Goal: Task Accomplishment & Management: Manage account settings

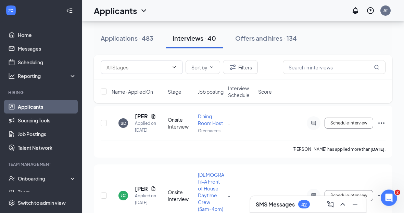
scroll to position [66, 0]
click at [243, 88] on span "Interview Schedule" at bounding box center [241, 92] width 26 height 14
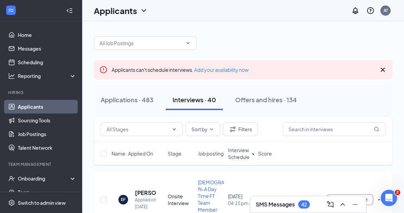
click at [235, 150] on span "Interview Schedule" at bounding box center [239, 154] width 22 height 14
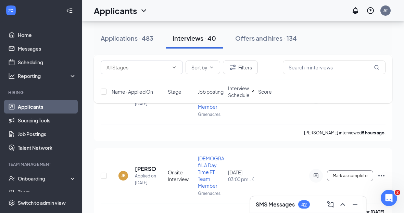
scroll to position [627, 0]
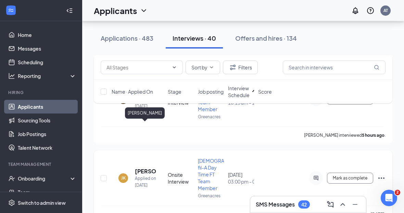
click at [143, 168] on h5 "[PERSON_NAME]" at bounding box center [145, 172] width 21 height 8
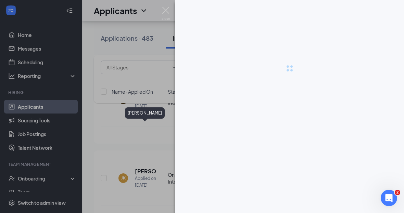
click at [141, 131] on div at bounding box center [202, 106] width 404 height 213
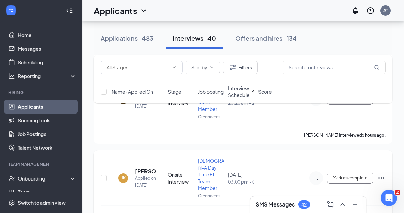
click at [144, 168] on h5 "[PERSON_NAME]" at bounding box center [145, 172] width 21 height 8
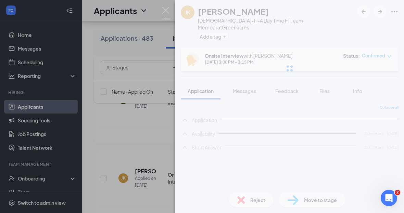
click at [140, 128] on div "[PERSON_NAME] [DEMOGRAPHIC_DATA]-fil-A Day Time FT Team Member at Greenacres Ad…" at bounding box center [202, 106] width 404 height 213
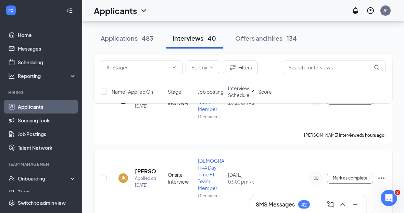
click at [142, 168] on h5 "[PERSON_NAME]" at bounding box center [145, 172] width 21 height 8
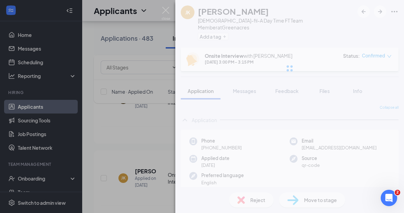
click at [143, 126] on div "[PERSON_NAME] [DEMOGRAPHIC_DATA]-fil-A Day Time FT Team Member at Greenacres Ad…" at bounding box center [202, 106] width 404 height 213
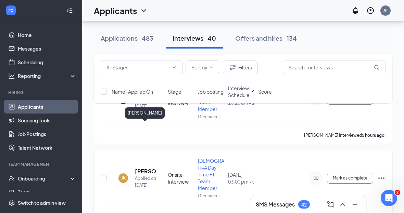
click at [141, 168] on h5 "[PERSON_NAME]" at bounding box center [145, 172] width 21 height 8
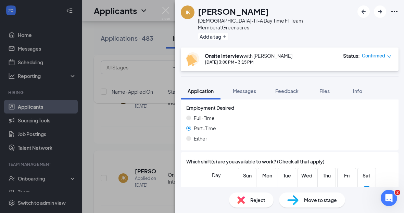
scroll to position [394, 0]
click at [326, 88] on span "Files" at bounding box center [324, 91] width 10 height 6
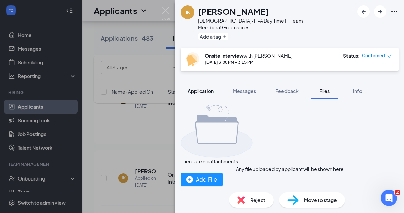
click at [194, 88] on button "Application" at bounding box center [201, 91] width 40 height 17
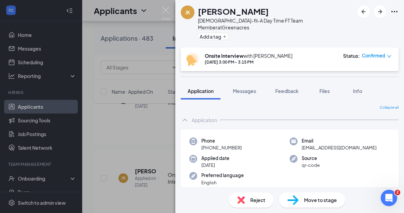
click at [153, 154] on div "[PERSON_NAME] [DEMOGRAPHIC_DATA]-fil-A Day Time FT Team Member at Greenacres Ad…" at bounding box center [202, 106] width 404 height 213
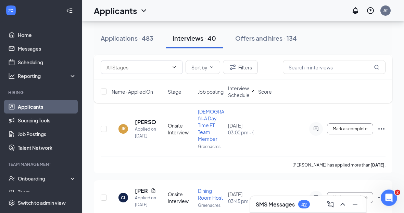
scroll to position [678, 0]
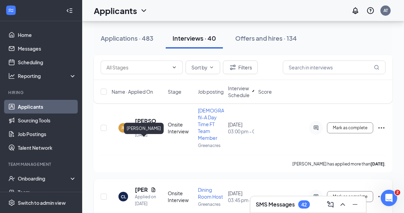
click at [138, 186] on h5 "[PERSON_NAME]" at bounding box center [141, 190] width 13 height 8
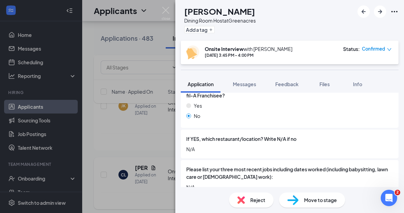
scroll to position [245, 0]
click at [322, 81] on span "Files" at bounding box center [324, 84] width 10 height 6
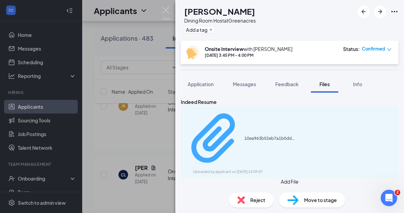
click at [304, 106] on div "10ea963b52eb7a1b0dd1c7e00c407db4.pdf Uploaded by applicant on [DATE] 14:09:07" at bounding box center [290, 142] width 218 height 72
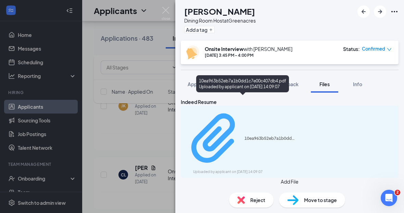
click at [247, 136] on div "10ea963b52eb7a1b0dd1c7e00c407db4.pdf" at bounding box center [269, 138] width 51 height 5
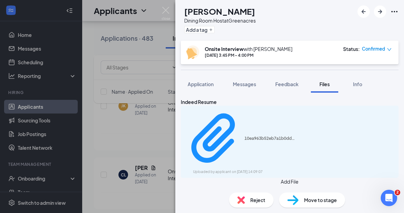
click at [150, 176] on div "[PERSON_NAME] Lively Dining Room Host at Greenacres Add a tag Onsite Interview …" at bounding box center [202, 106] width 404 height 213
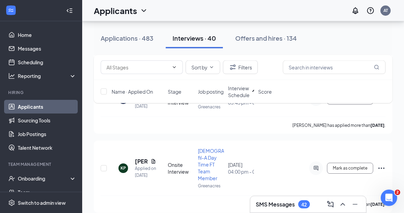
scroll to position [775, 0]
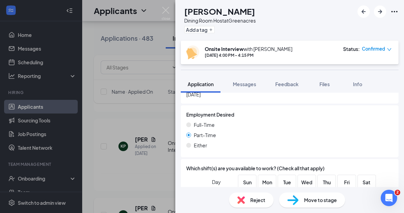
scroll to position [494, 0]
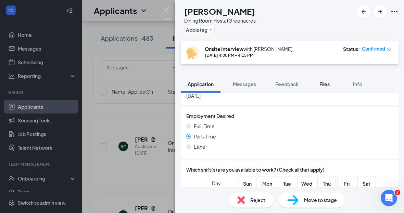
click at [334, 85] on button "Files" at bounding box center [324, 84] width 27 height 17
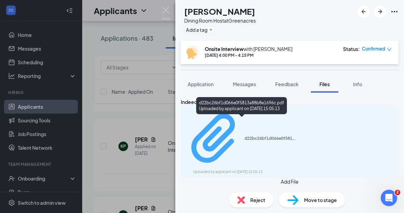
click at [275, 170] on div "Uploaded by applicant on [DATE] 15:05:13" at bounding box center [244, 172] width 103 height 5
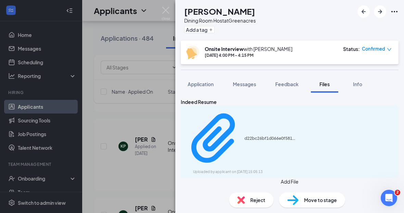
click at [155, 179] on div "TC [PERSON_NAME] Dining Room Host at Greenacres Add a tag Onsite Interview with…" at bounding box center [202, 106] width 404 height 213
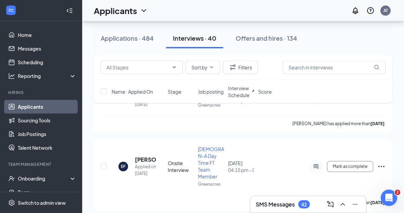
scroll to position [915, 0]
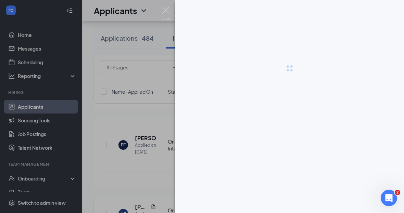
scroll to position [937, 0]
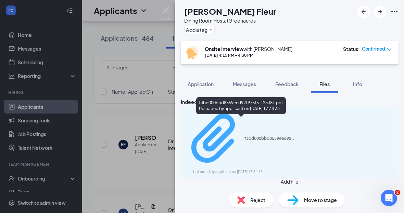
click at [260, 136] on div "f3bd000bbd8559eed92f975f51f23381.pdf" at bounding box center [269, 138] width 51 height 5
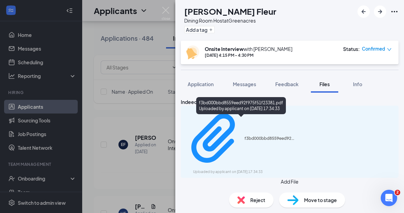
click at [163, 10] on img at bounding box center [166, 13] width 9 height 13
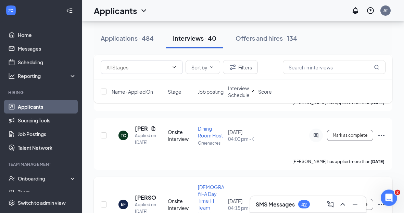
scroll to position [877, 0]
click at [145, 194] on h5 "[PERSON_NAME]" at bounding box center [145, 198] width 21 height 8
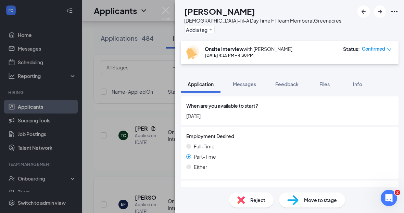
scroll to position [360, 0]
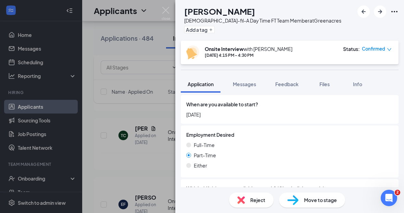
click at [232, 12] on h1 "[PERSON_NAME]" at bounding box center [219, 11] width 71 height 12
copy h1 "[PERSON_NAME]"
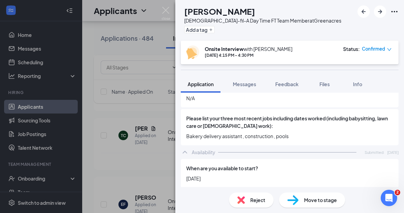
scroll to position [296, 0]
